Goal: Information Seeking & Learning: Learn about a topic

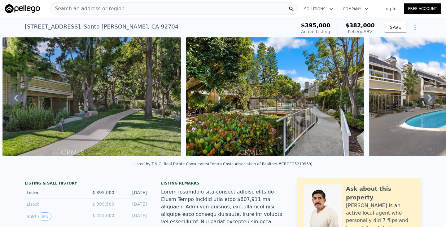
click at [165, 7] on div "Search an address or region" at bounding box center [174, 8] width 248 height 12
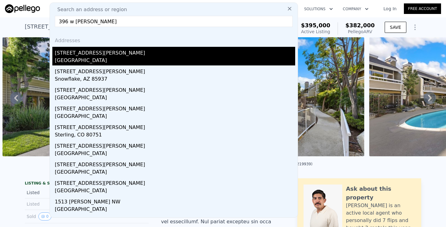
type input "396 w [PERSON_NAME]"
click at [76, 60] on div "[GEOGRAPHIC_DATA]" at bounding box center [175, 61] width 240 height 9
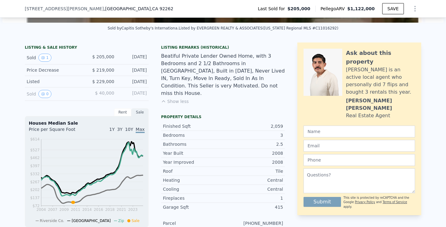
scroll to position [2, 0]
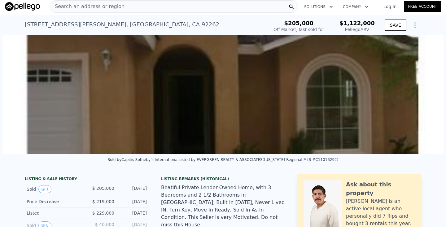
click at [170, 5] on div "Search an address or region" at bounding box center [174, 6] width 248 height 12
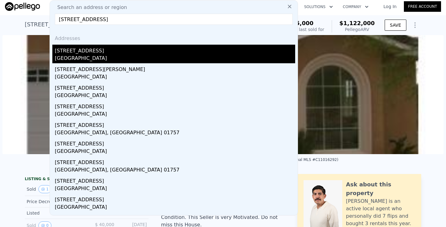
type input "[STREET_ADDRESS]"
click at [104, 59] on div "[GEOGRAPHIC_DATA]" at bounding box center [175, 58] width 240 height 9
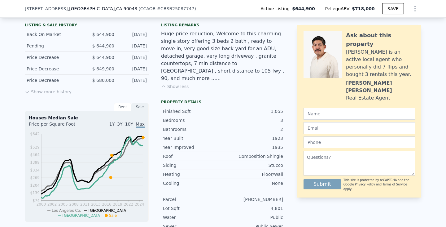
scroll to position [151, 0]
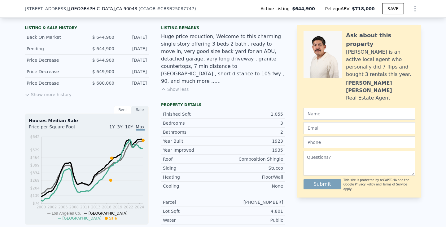
click at [50, 94] on button "Show more history" at bounding box center [48, 93] width 47 height 9
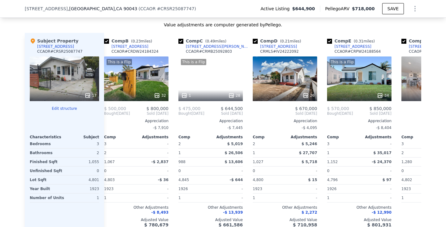
scroll to position [0, 85]
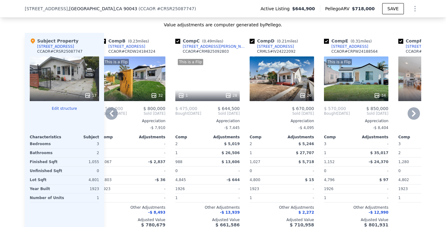
click at [354, 89] on div "This is a Flip 34" at bounding box center [356, 78] width 64 height 45
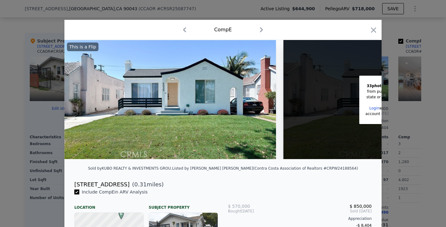
click at [369, 28] on div "Comp E" at bounding box center [222, 30] width 307 height 10
click at [374, 30] on icon "button" at bounding box center [373, 30] width 9 height 9
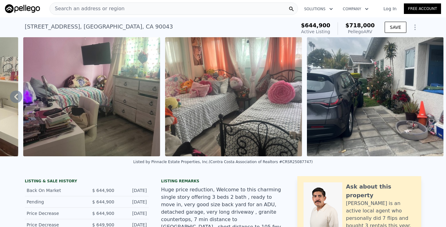
click at [171, 8] on div "Search an address or region" at bounding box center [174, 8] width 248 height 12
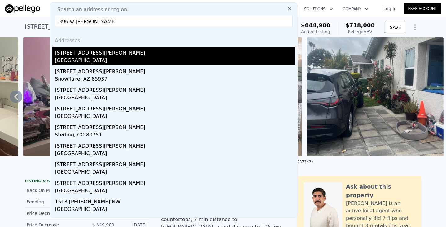
type input "396 w [PERSON_NAME]"
click at [98, 51] on div "[STREET_ADDRESS][PERSON_NAME]" at bounding box center [175, 52] width 240 height 10
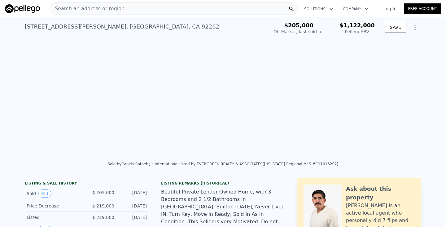
type input "3"
type input "5"
type input "2"
type input "5"
type input "1533"
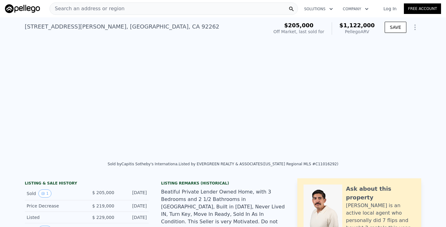
type input "2777"
type input "6098"
type input "12197"
type input "$ 1,122,000"
type input "5"
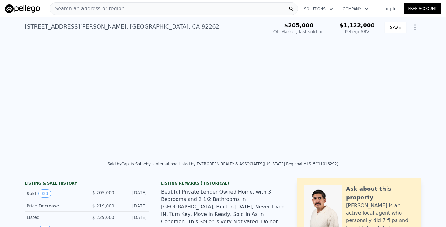
type input "$ 840,629"
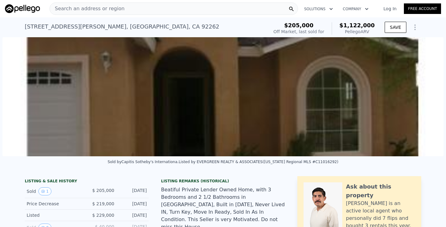
click at [221, 10] on div "Search an address or region" at bounding box center [174, 8] width 248 height 12
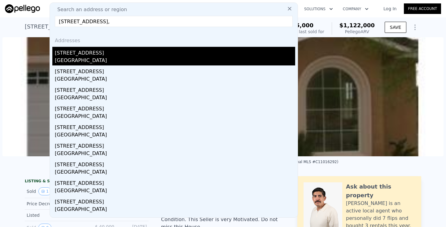
type input "[STREET_ADDRESS],"
click at [172, 55] on div "[STREET_ADDRESS]" at bounding box center [175, 52] width 240 height 10
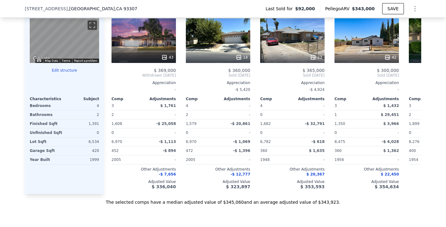
scroll to position [649, 0]
